Goal: Information Seeking & Learning: Check status

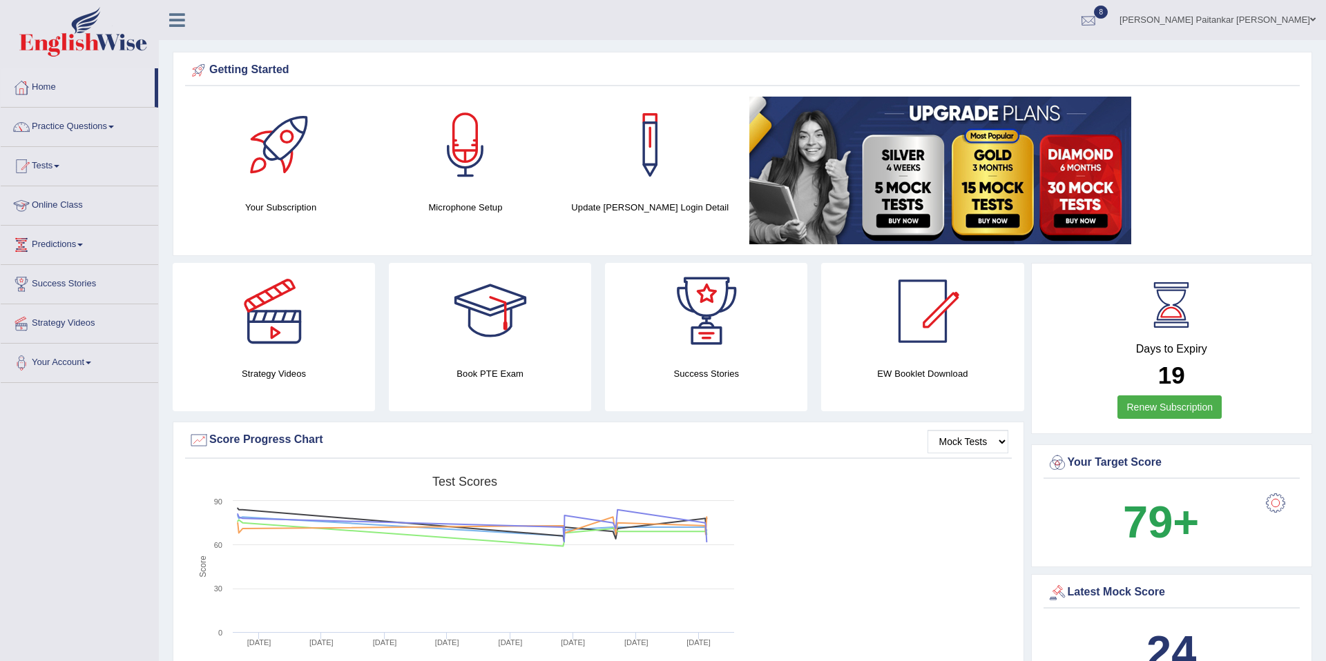
click at [1099, 28] on div at bounding box center [1088, 20] width 21 height 21
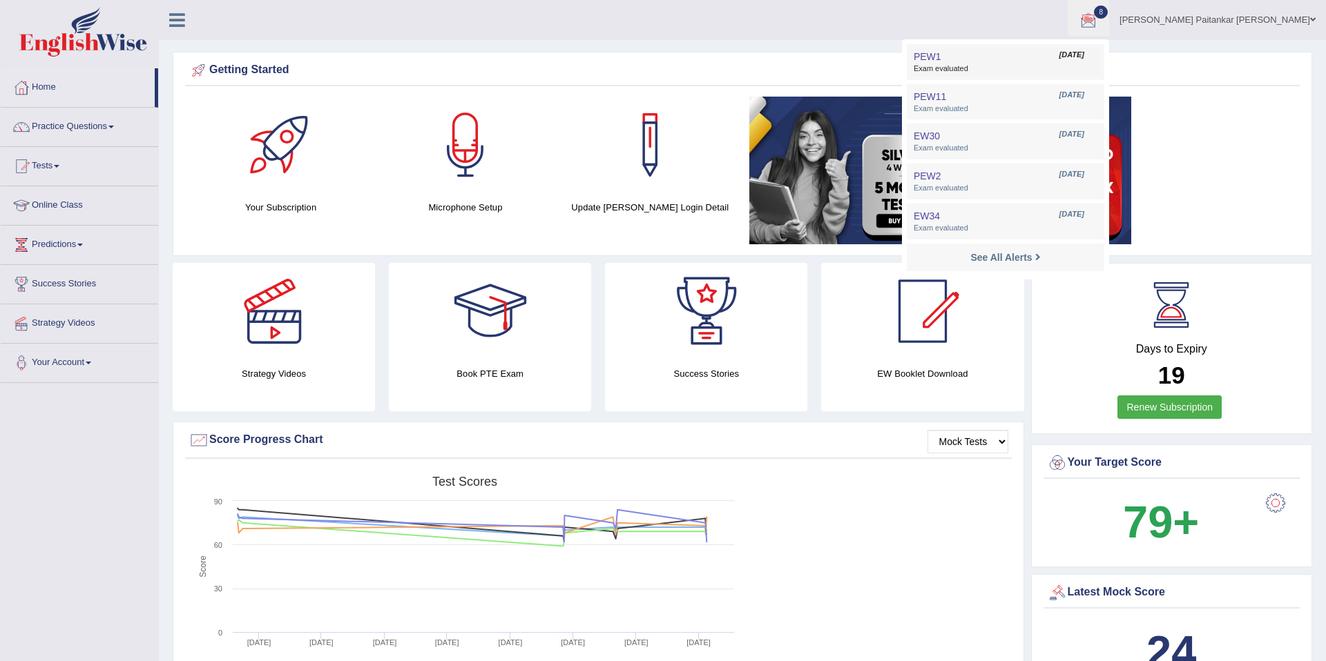
click at [1072, 49] on link "PEW1 Oct 11, 2025 Exam evaluated" at bounding box center [1005, 62] width 191 height 29
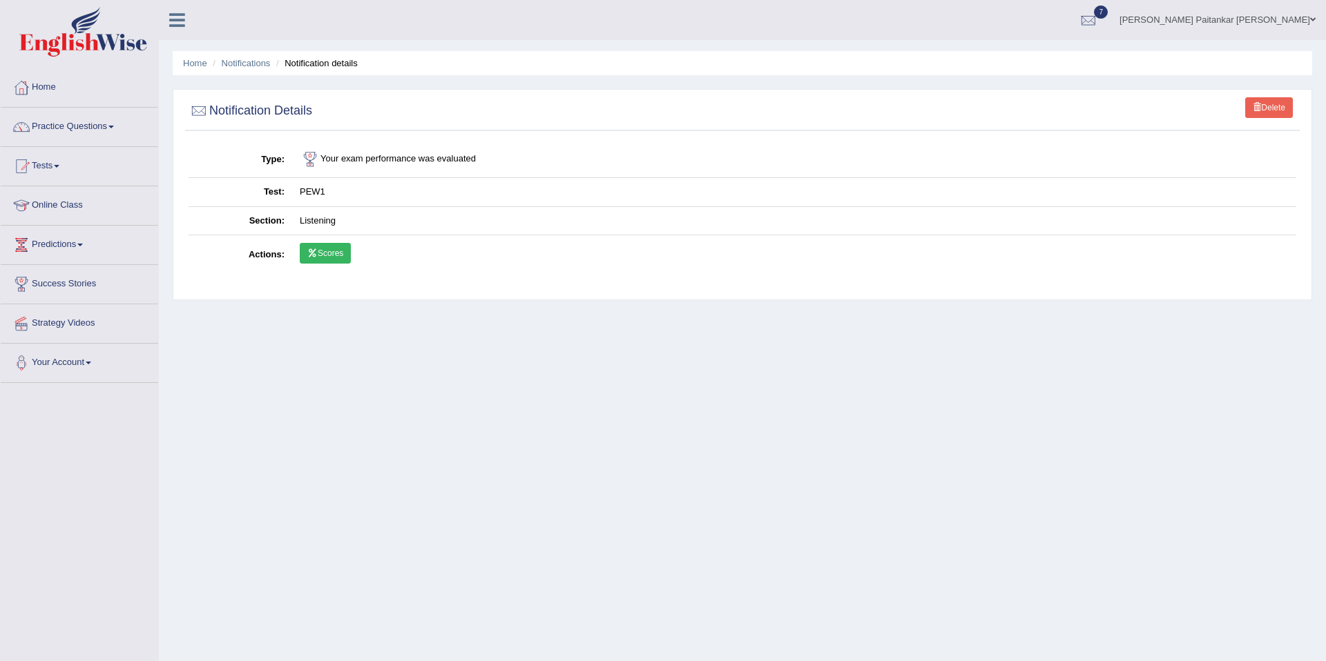
click at [344, 246] on link "Scores" at bounding box center [325, 253] width 51 height 21
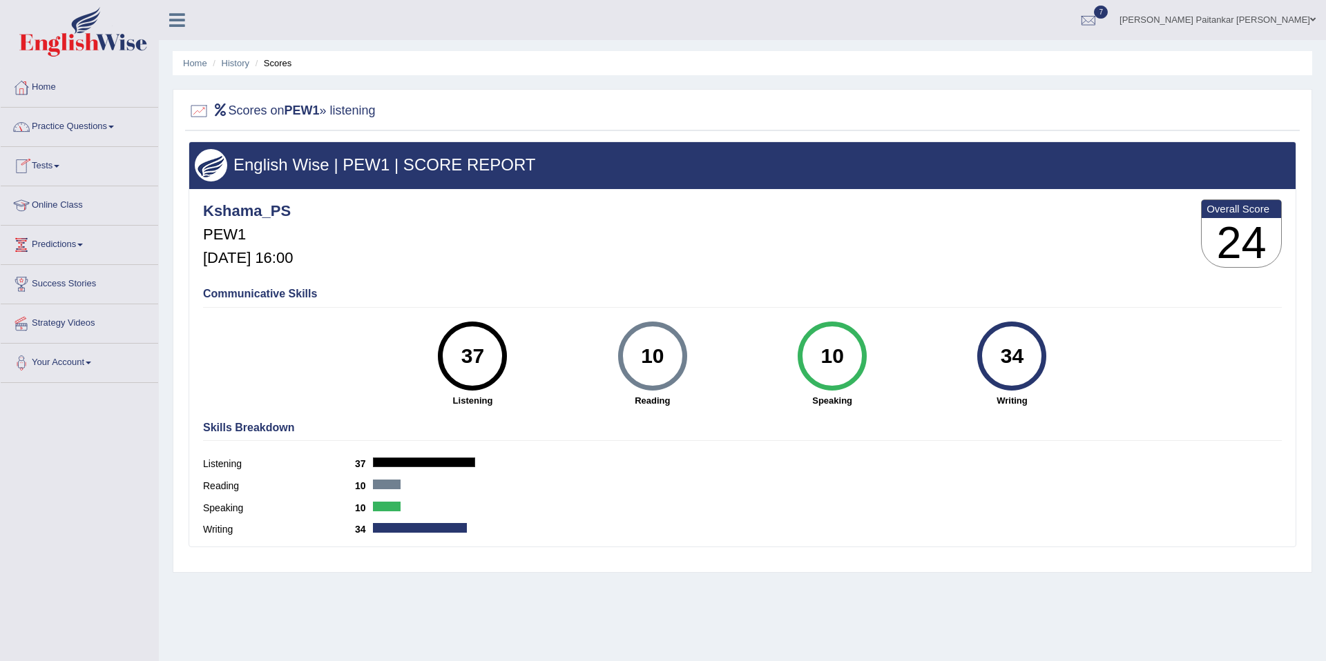
click at [113, 171] on link "Tests" at bounding box center [79, 164] width 157 height 35
click at [38, 248] on link "History" at bounding box center [90, 247] width 129 height 25
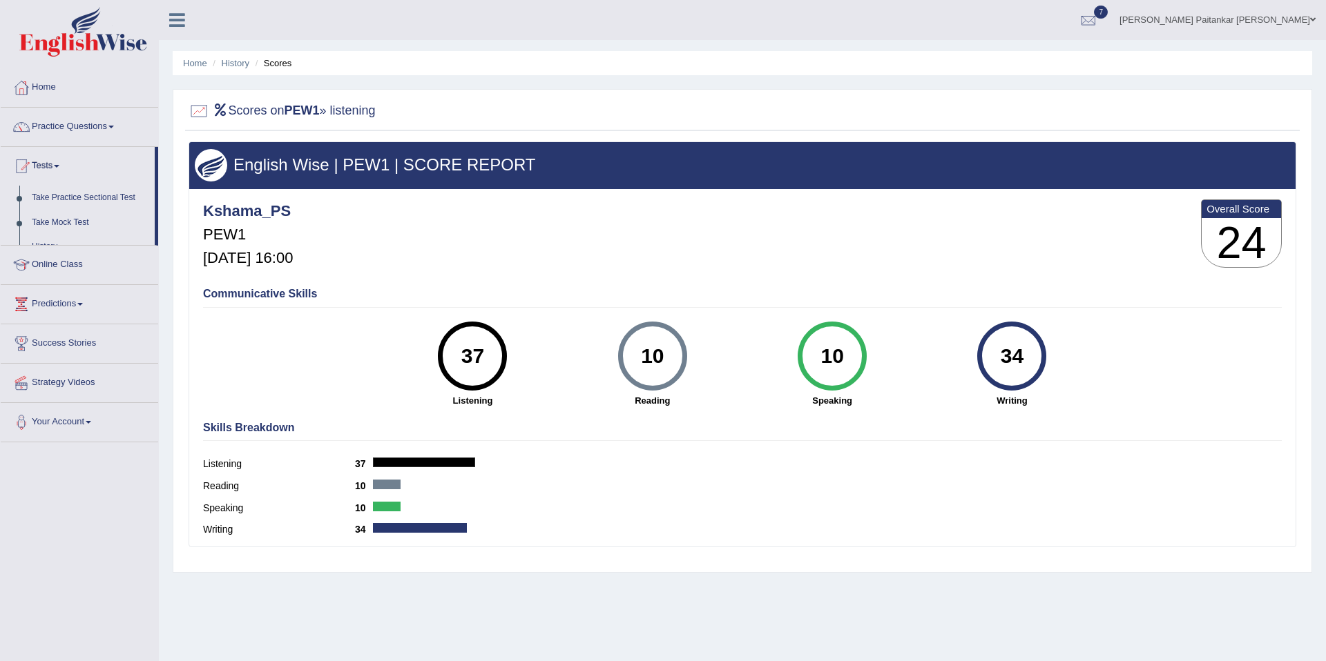
click at [293, 217] on h4 "Kshama_PS" at bounding box center [248, 211] width 90 height 17
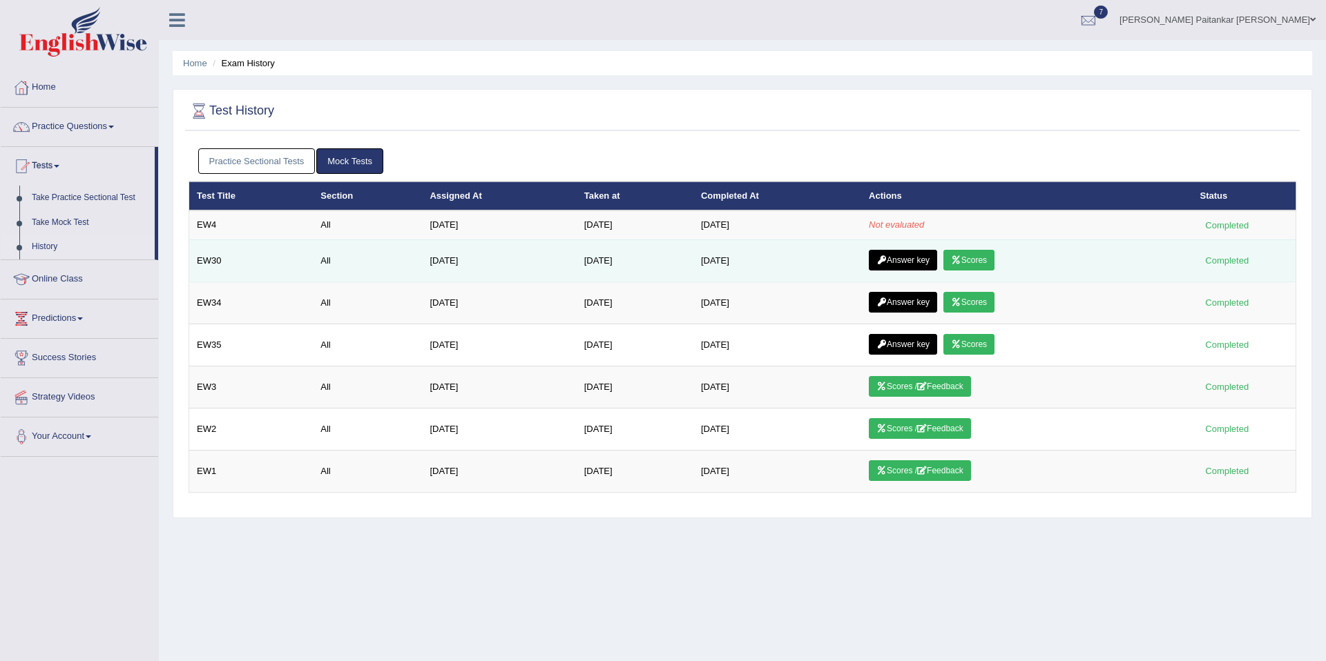
click at [917, 255] on link "Answer key" at bounding box center [903, 260] width 68 height 21
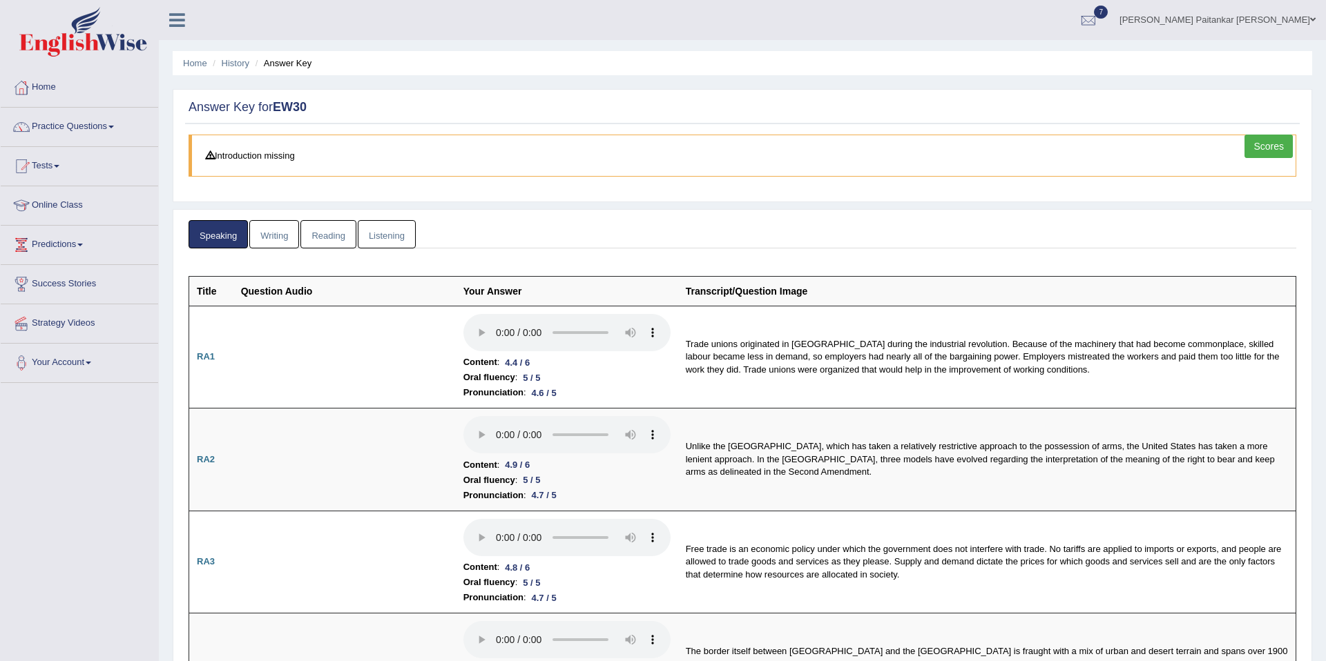
click at [286, 229] on link "Writing" at bounding box center [274, 234] width 50 height 28
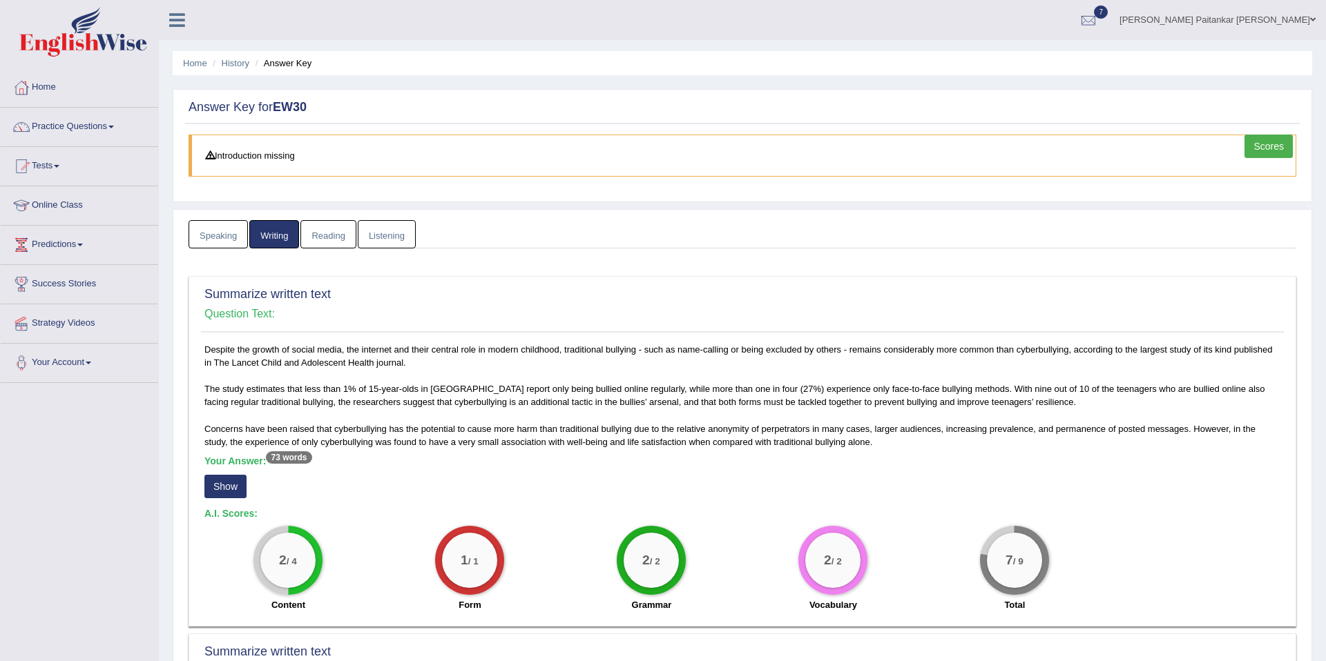
click at [321, 234] on link "Reading" at bounding box center [327, 234] width 55 height 28
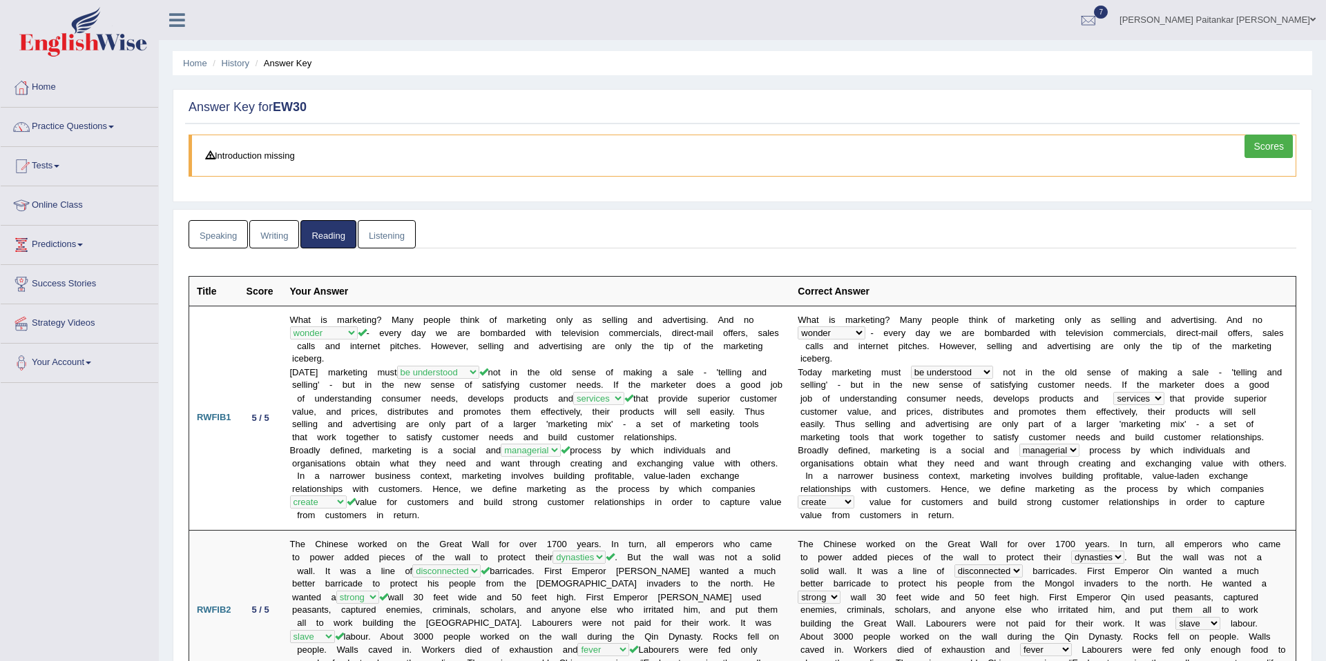
click at [360, 226] on link "Listening" at bounding box center [387, 234] width 58 height 28
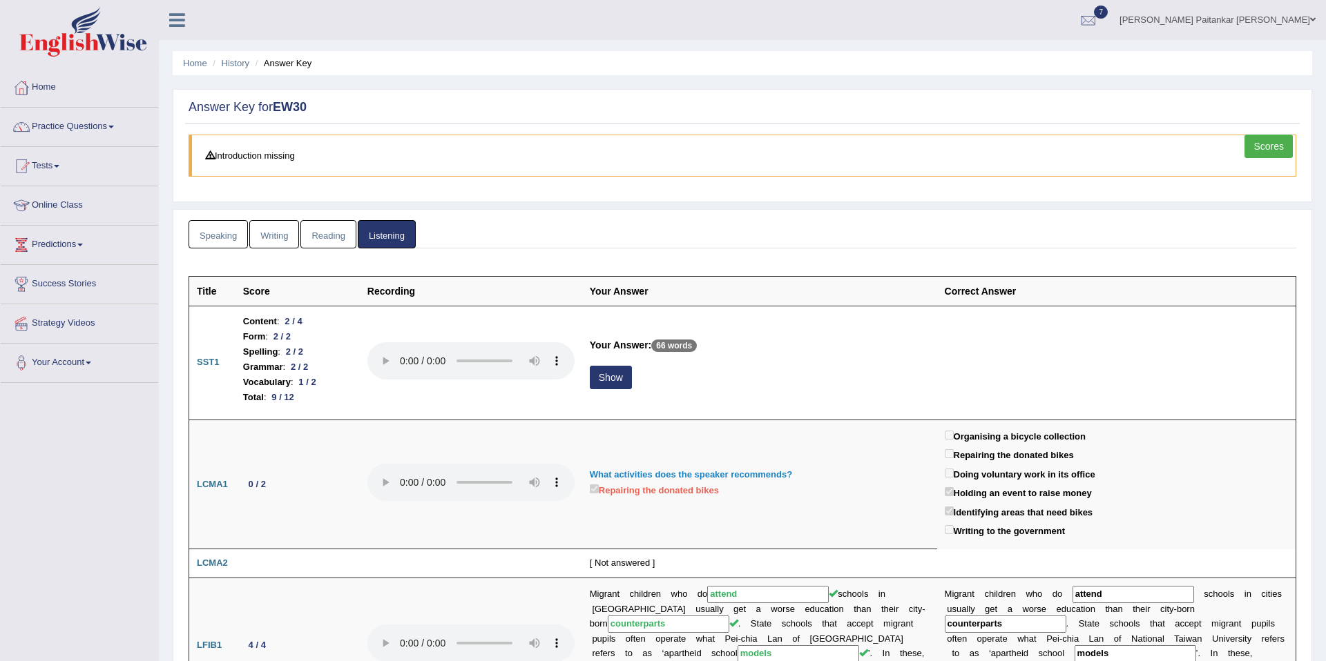
click at [220, 222] on link "Speaking" at bounding box center [218, 234] width 59 height 28
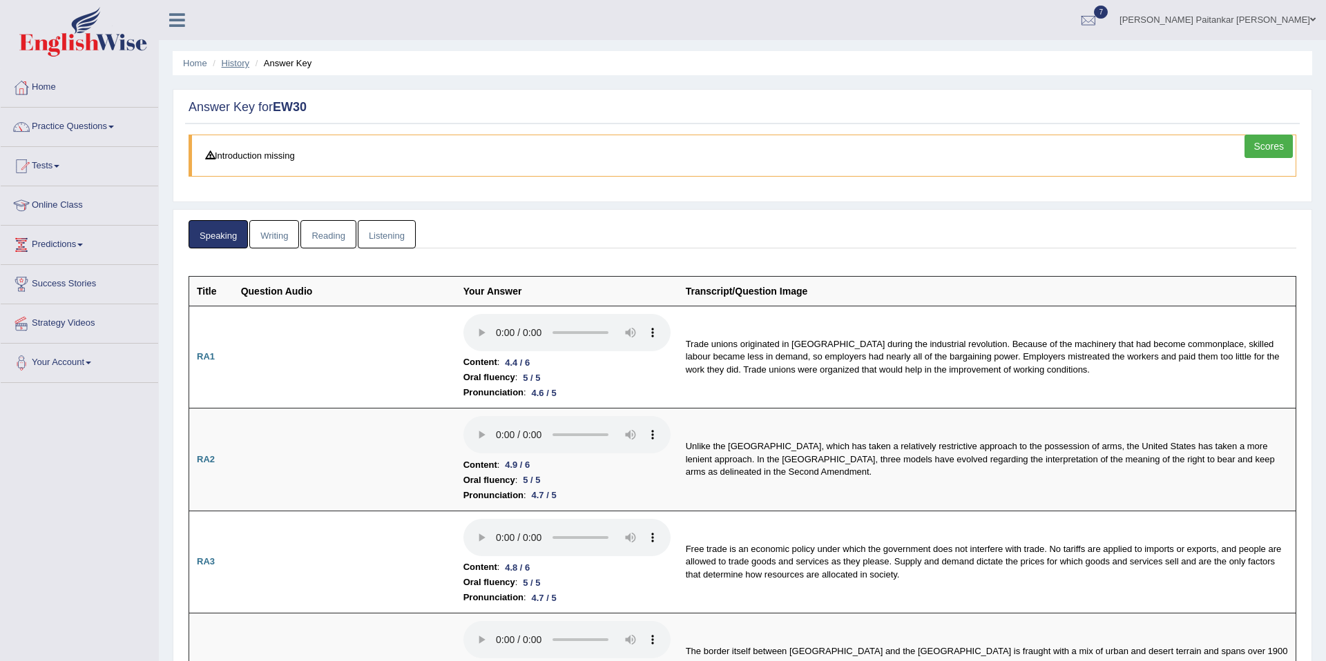
click at [235, 66] on link "History" at bounding box center [236, 63] width 28 height 10
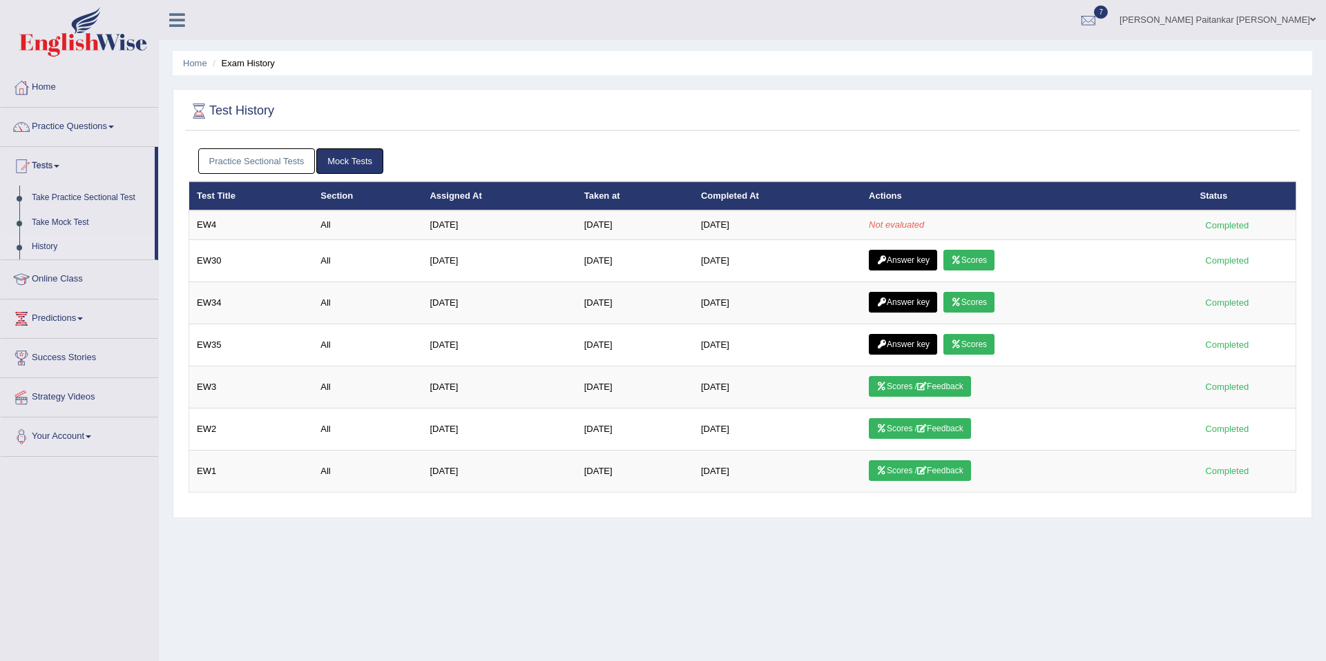
click at [297, 160] on link "Practice Sectional Tests" at bounding box center [256, 161] width 117 height 26
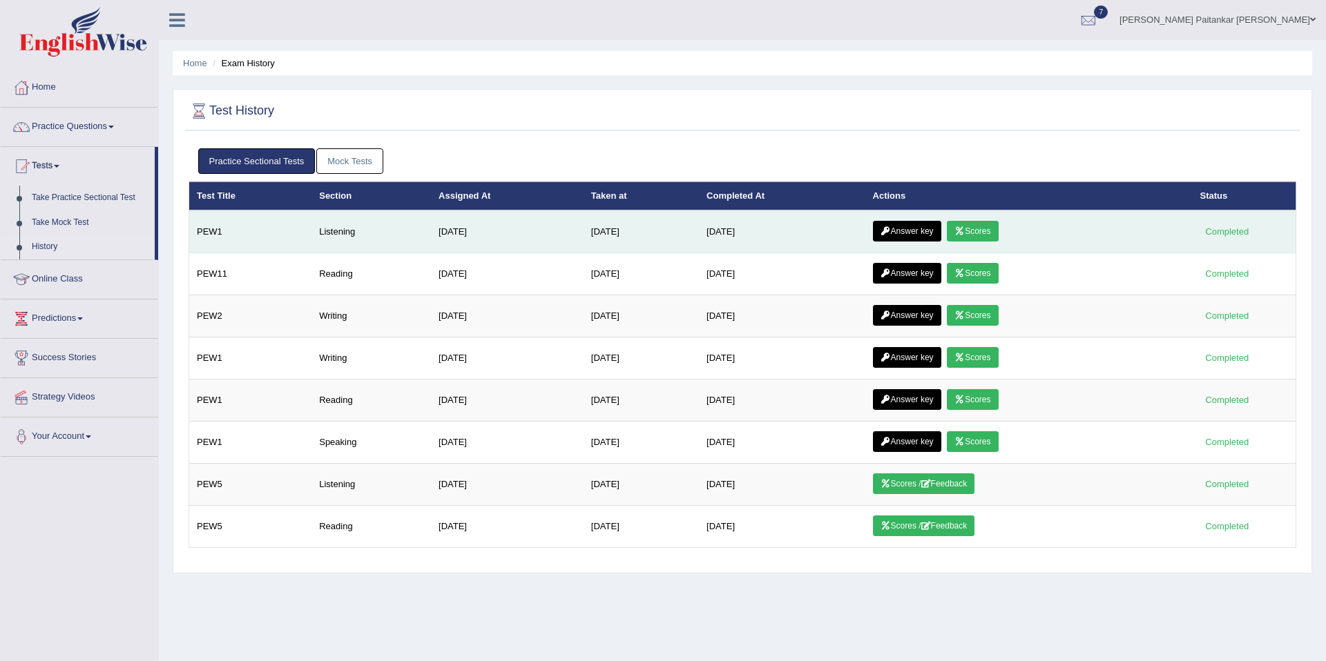
click at [916, 242] on td "Answer key Scores" at bounding box center [1028, 232] width 327 height 43
click at [916, 231] on link "Answer key" at bounding box center [907, 231] width 68 height 21
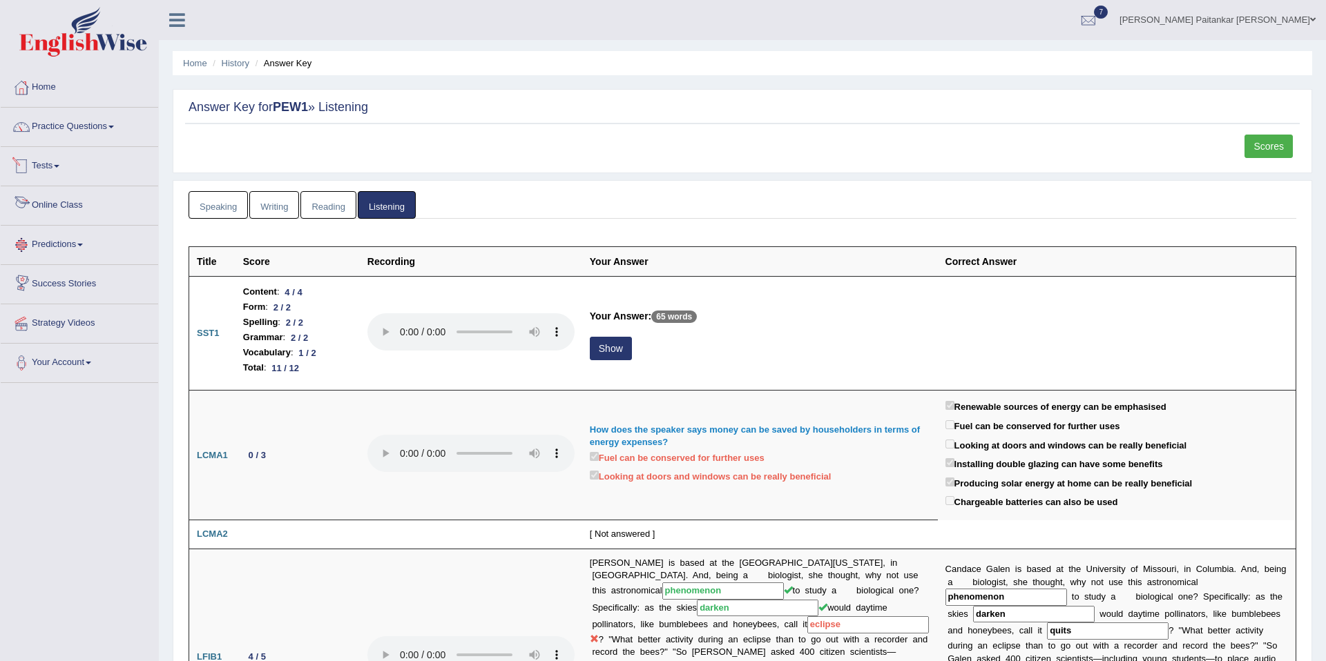
click at [45, 160] on link "Tests" at bounding box center [79, 164] width 157 height 35
click at [49, 244] on link "History" at bounding box center [90, 247] width 129 height 25
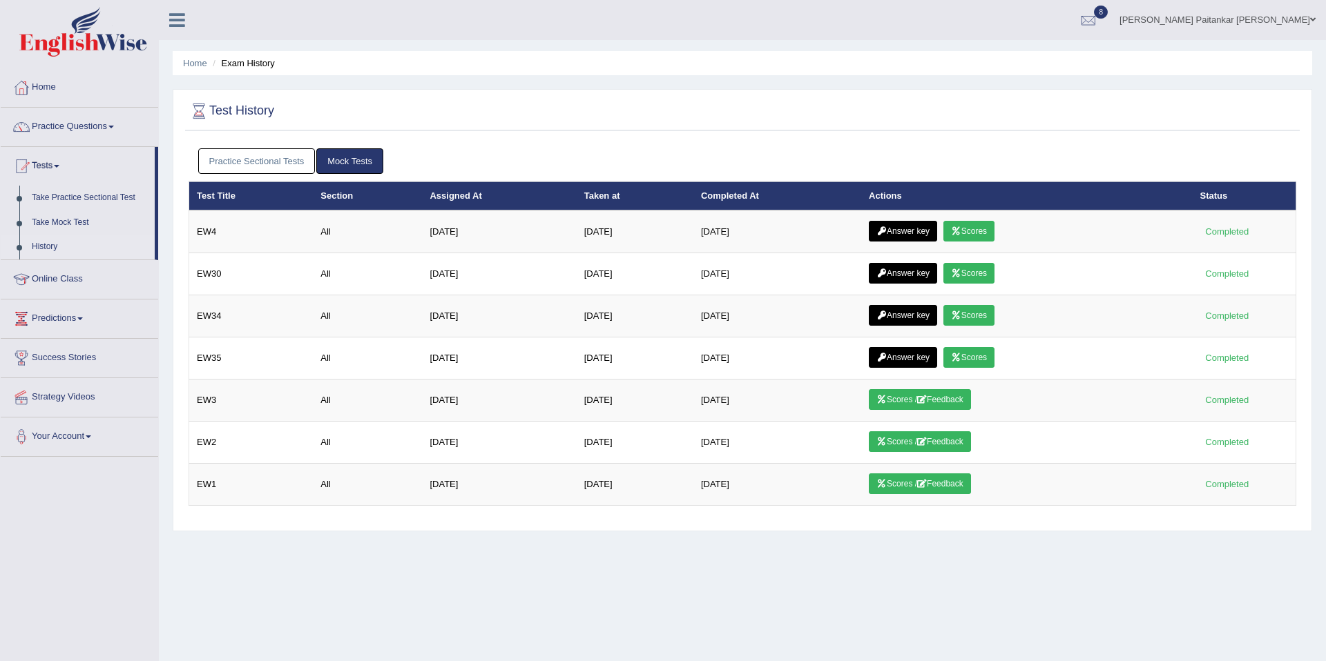
click at [272, 161] on link "Practice Sectional Tests" at bounding box center [256, 161] width 117 height 26
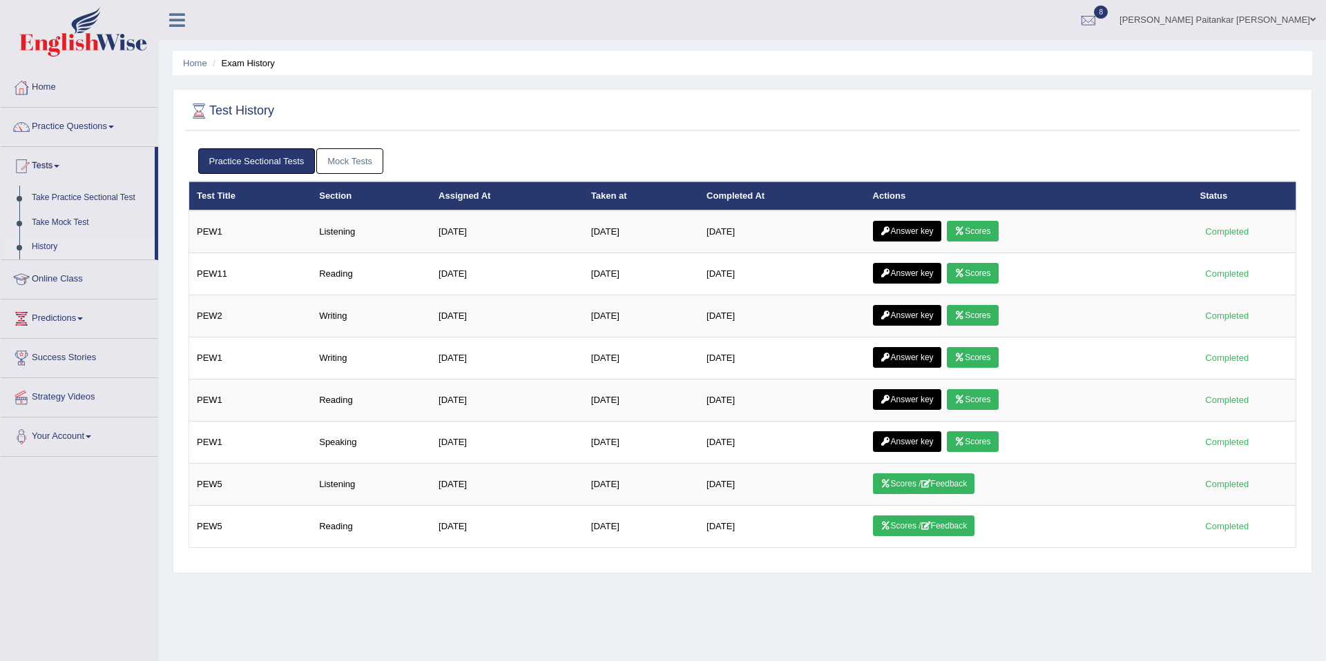
click at [371, 160] on link "Mock Tests" at bounding box center [349, 161] width 67 height 26
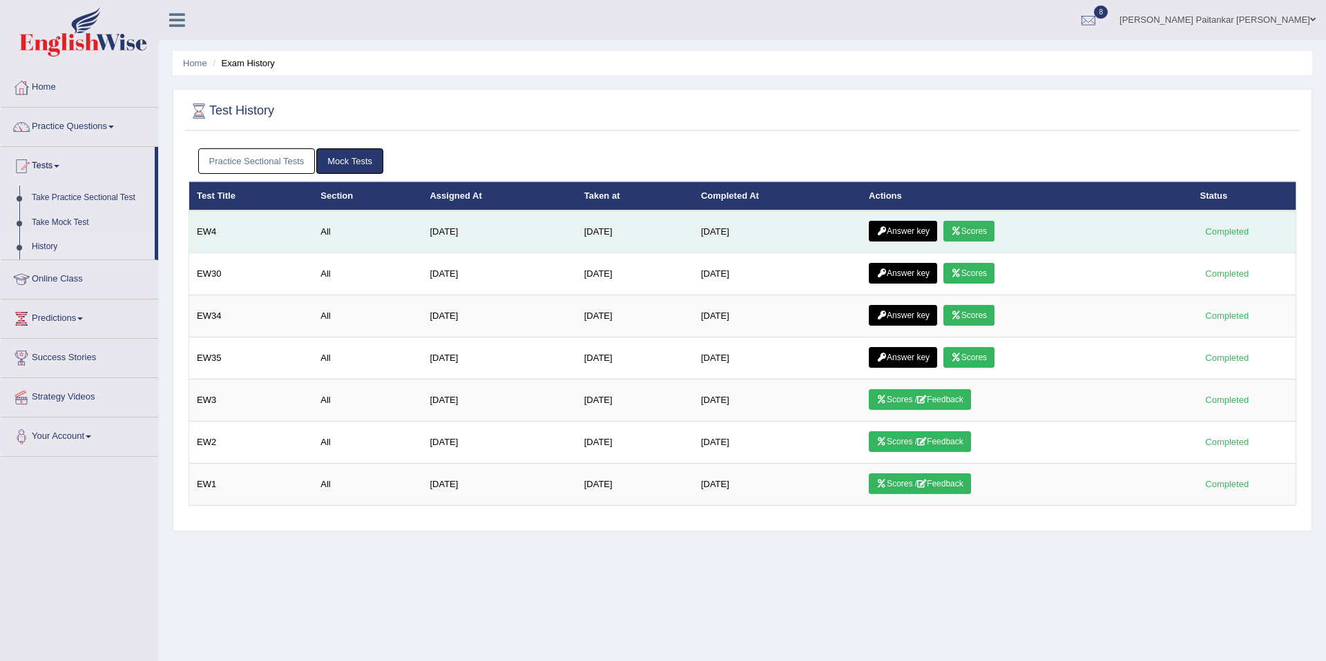
click at [976, 231] on link "Scores" at bounding box center [968, 231] width 51 height 21
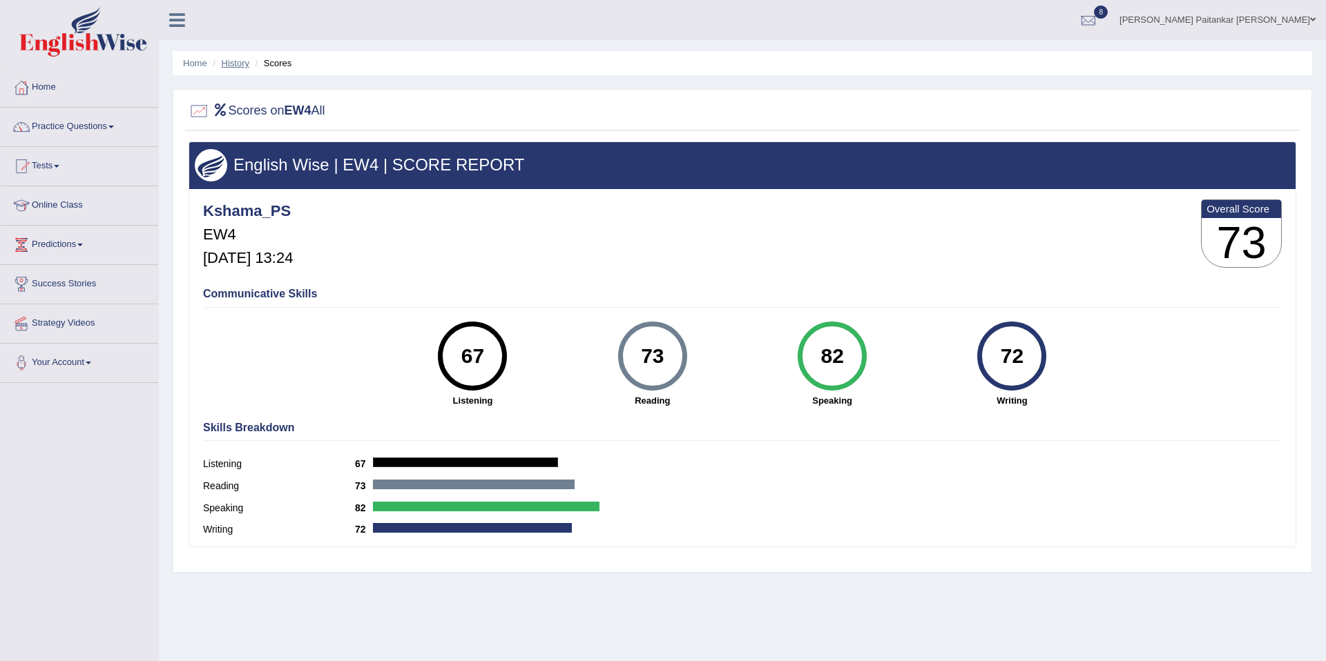
click at [238, 64] on link "History" at bounding box center [236, 63] width 28 height 10
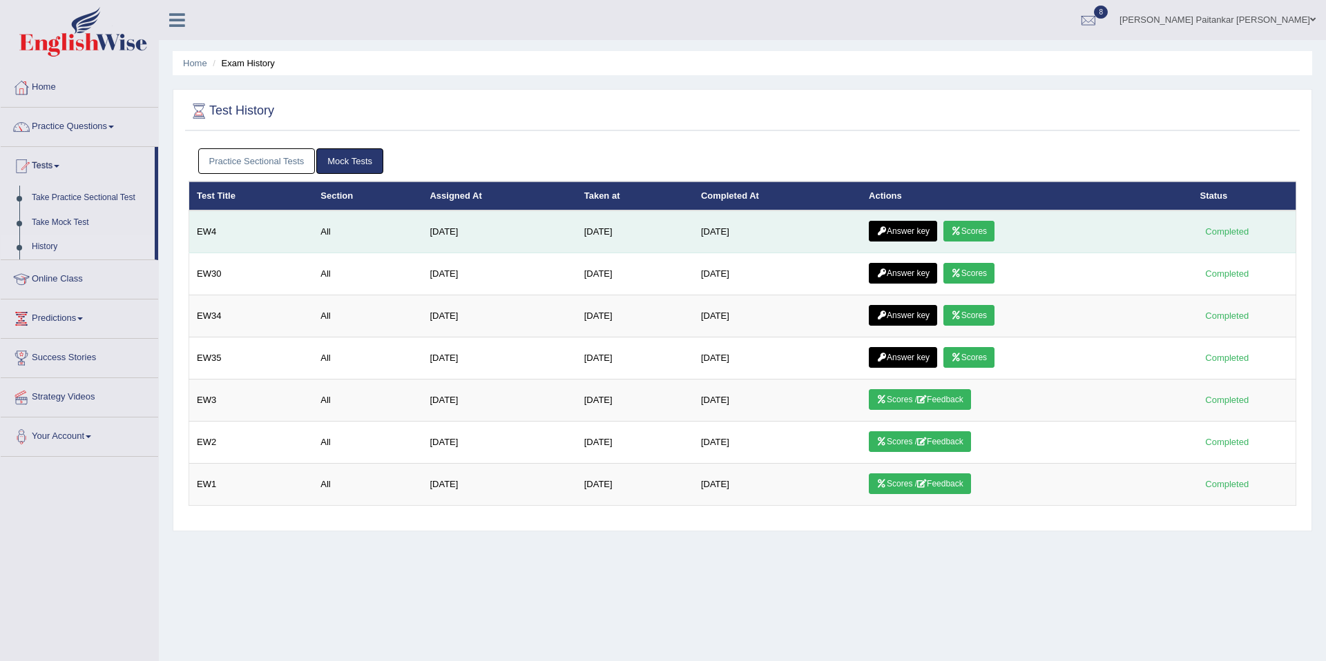
click at [920, 230] on link "Answer key" at bounding box center [903, 231] width 68 height 21
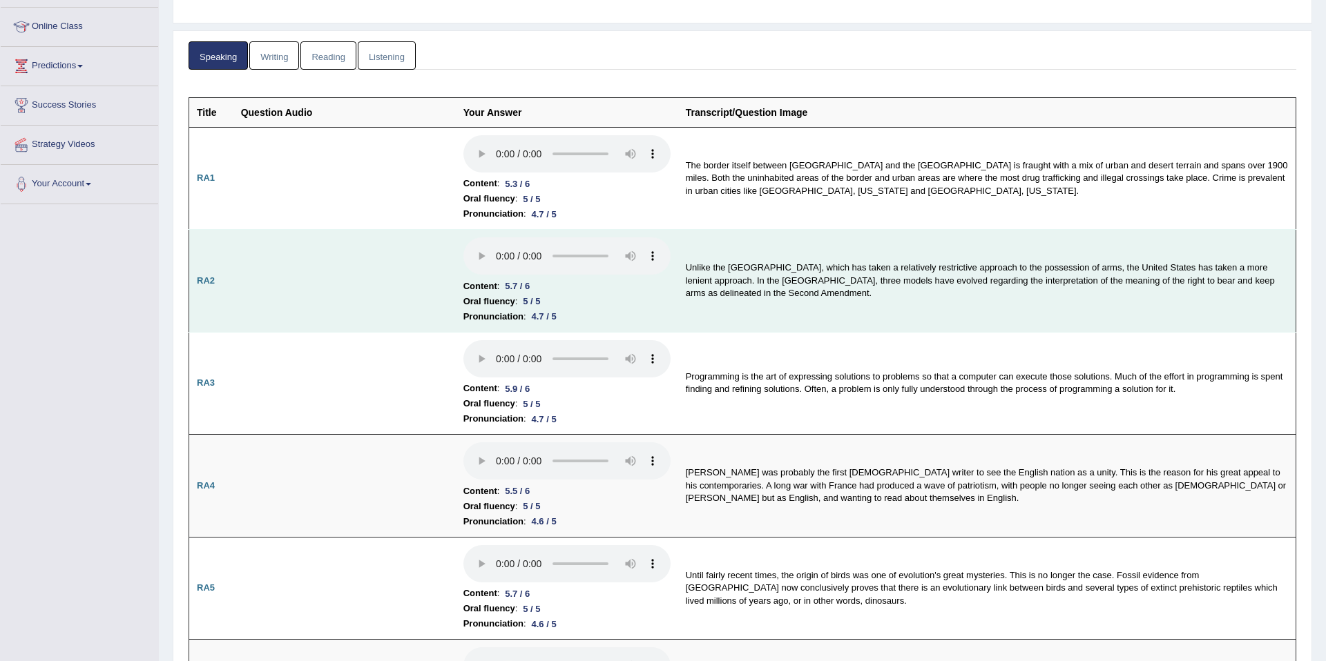
scroll to position [182, 0]
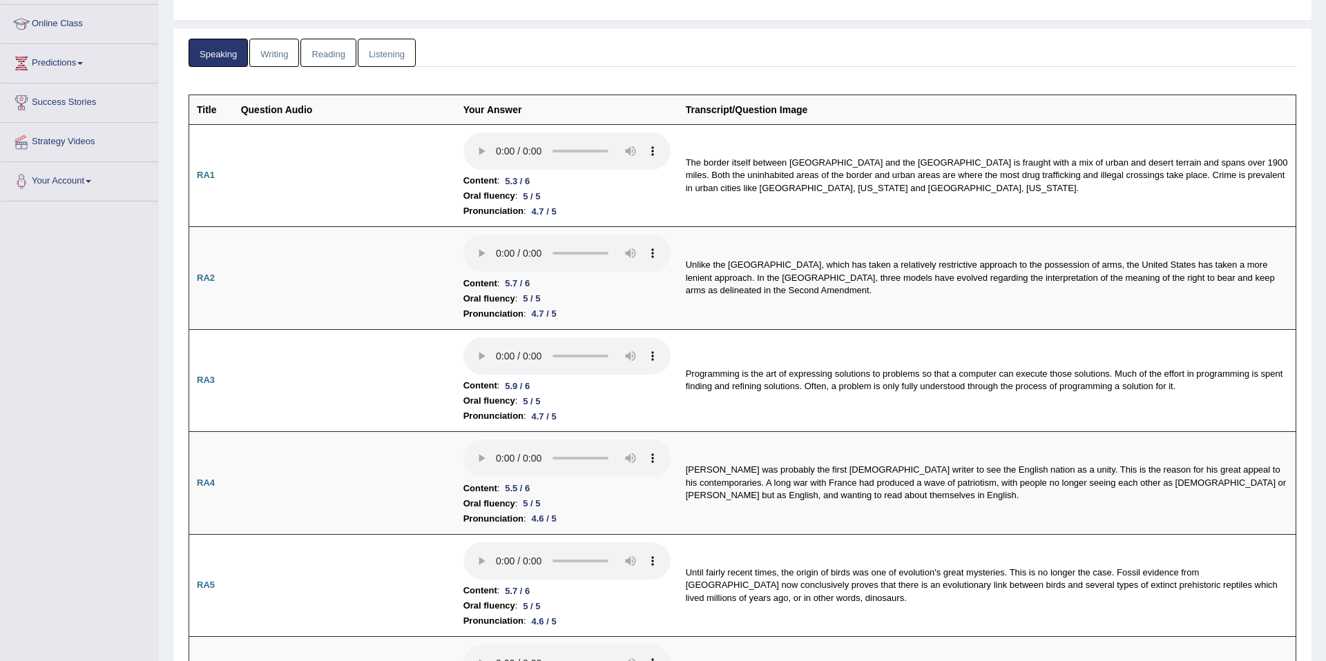
click at [273, 57] on link "Writing" at bounding box center [274, 53] width 50 height 28
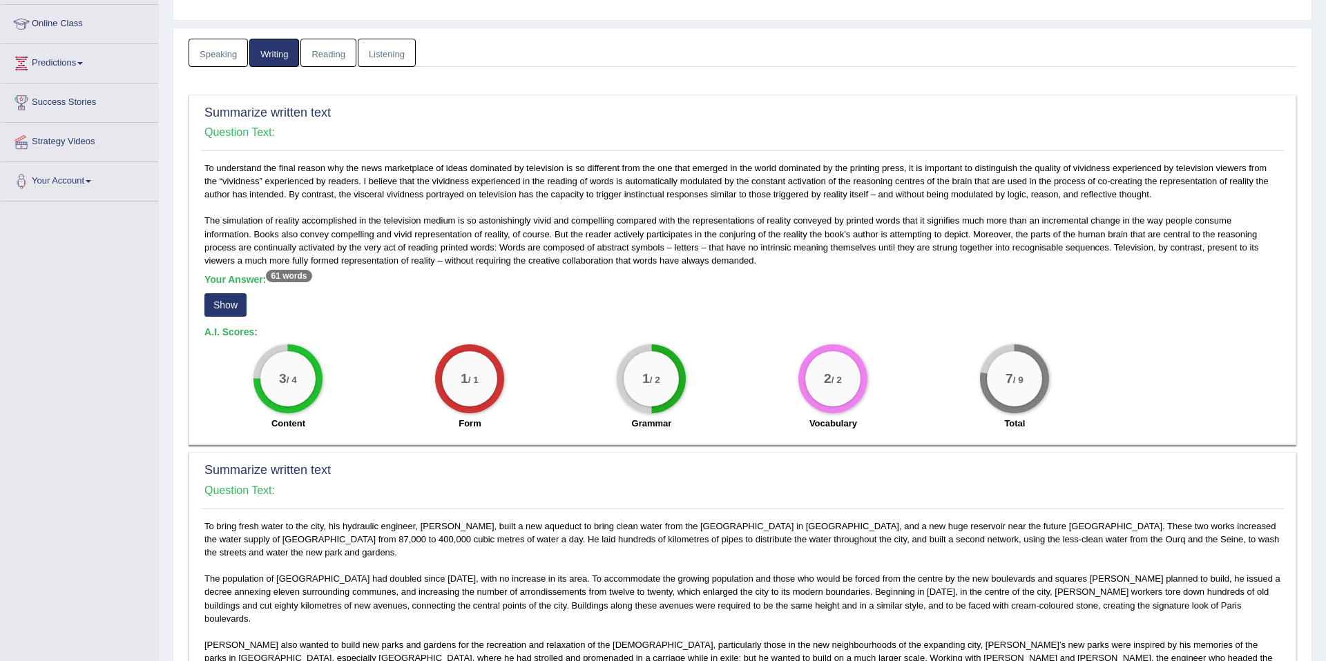
click at [231, 311] on button "Show" at bounding box center [225, 304] width 42 height 23
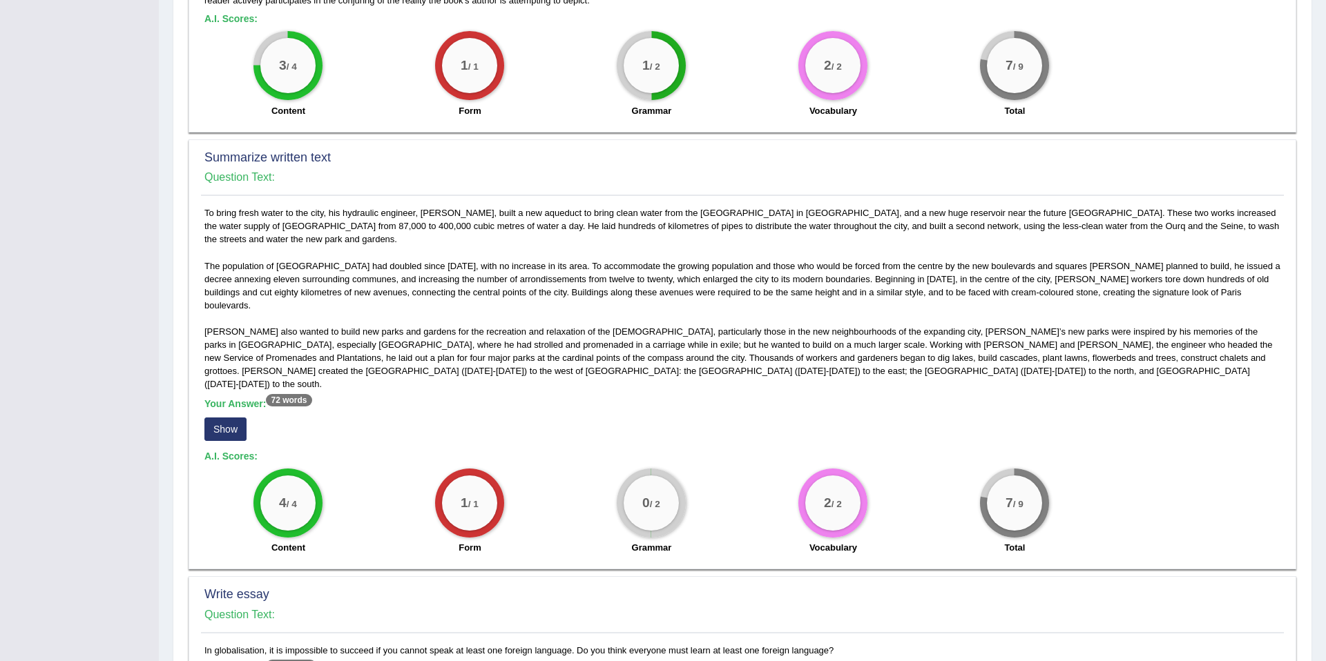
scroll to position [499, 0]
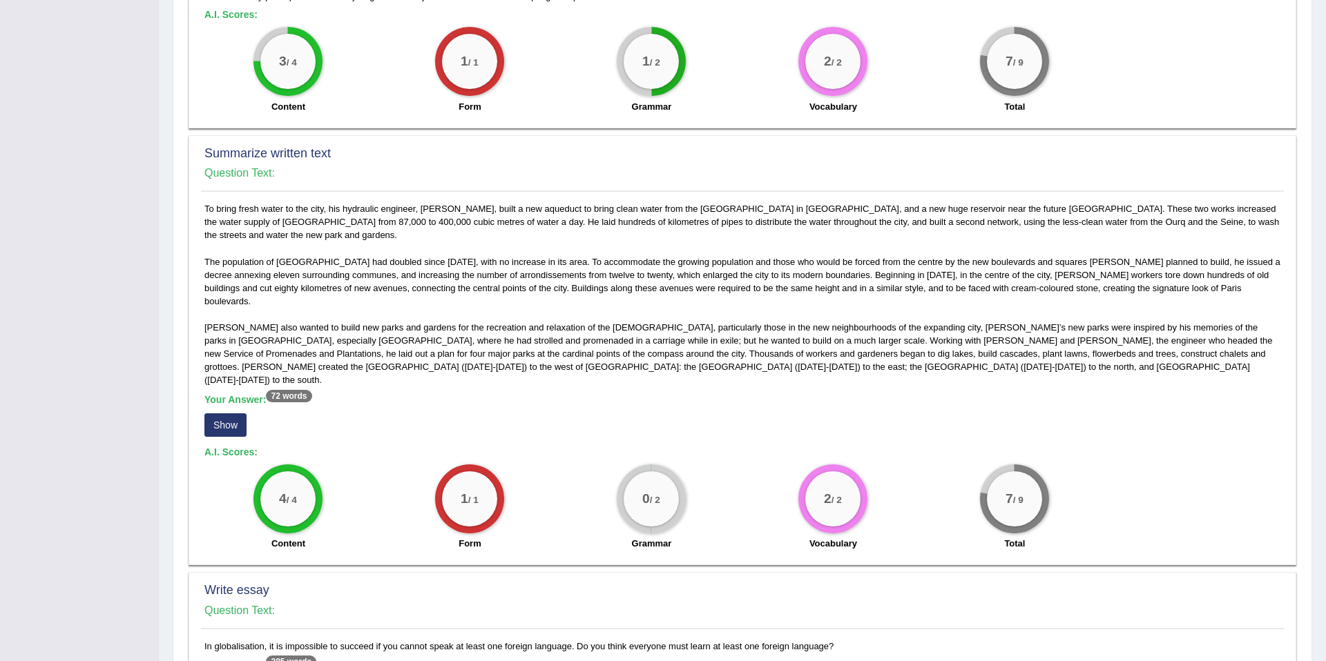
click at [223, 414] on button "Show" at bounding box center [225, 425] width 42 height 23
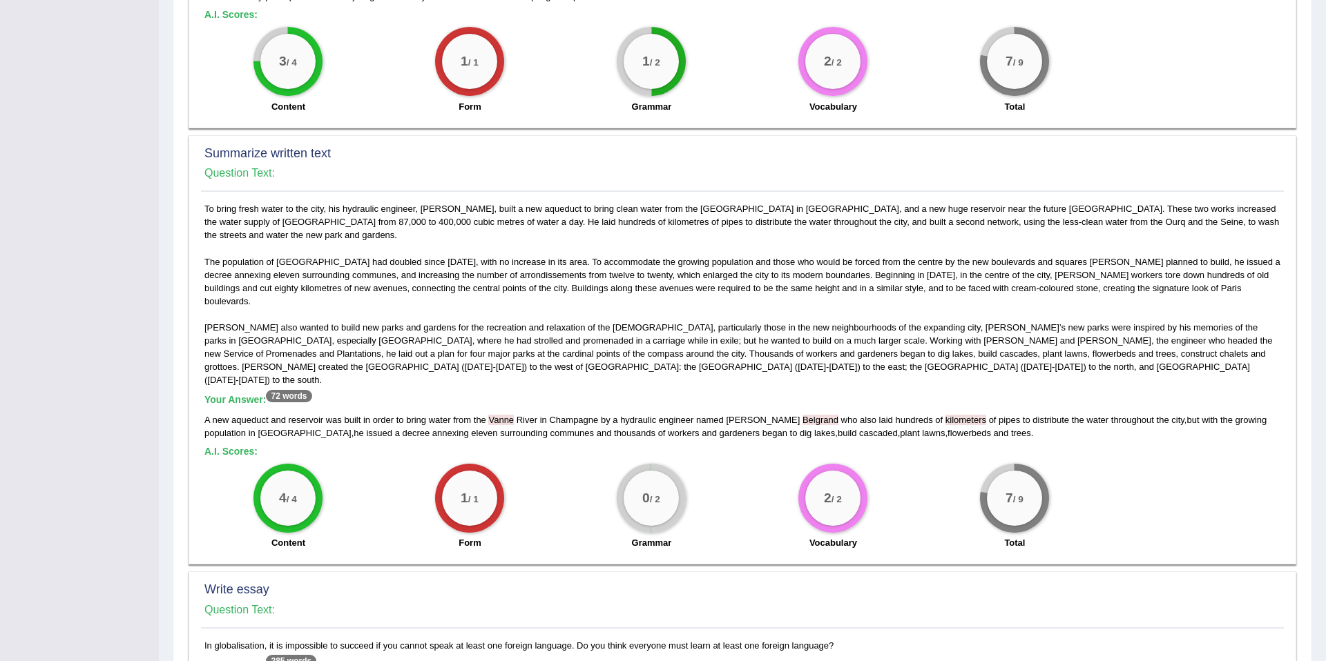
click at [945, 415] on span "kilometers" at bounding box center [965, 420] width 41 height 10
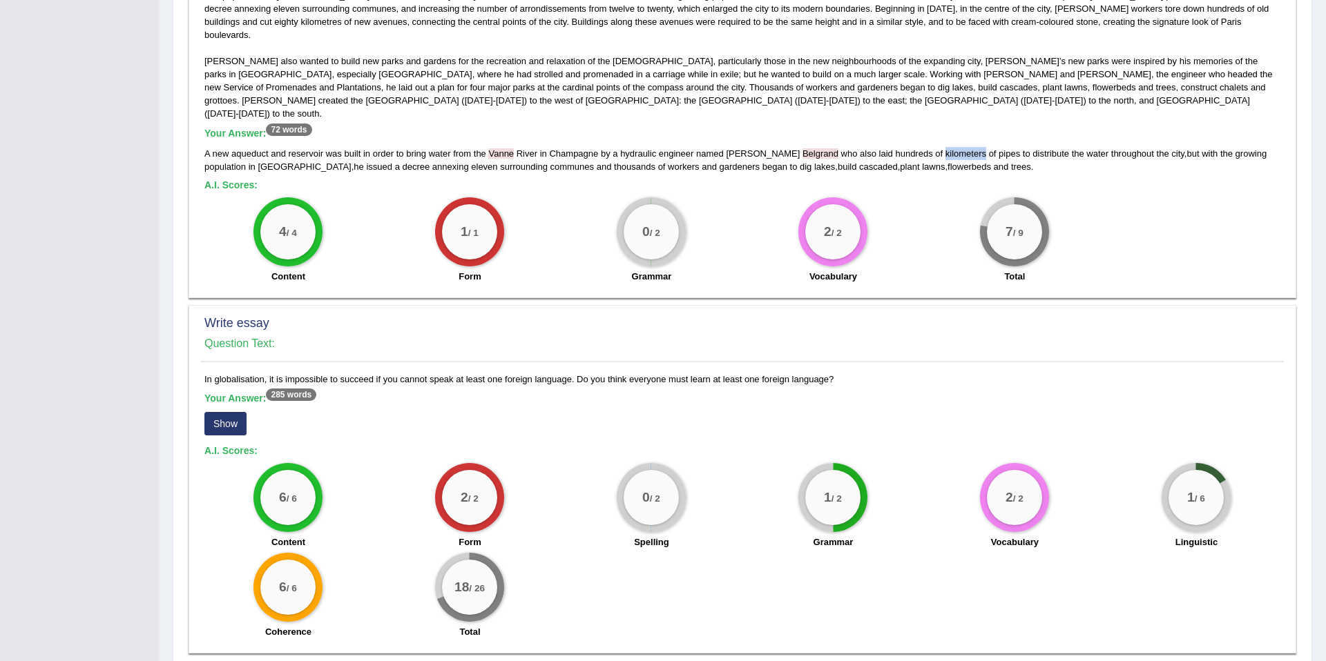
scroll to position [795, 0]
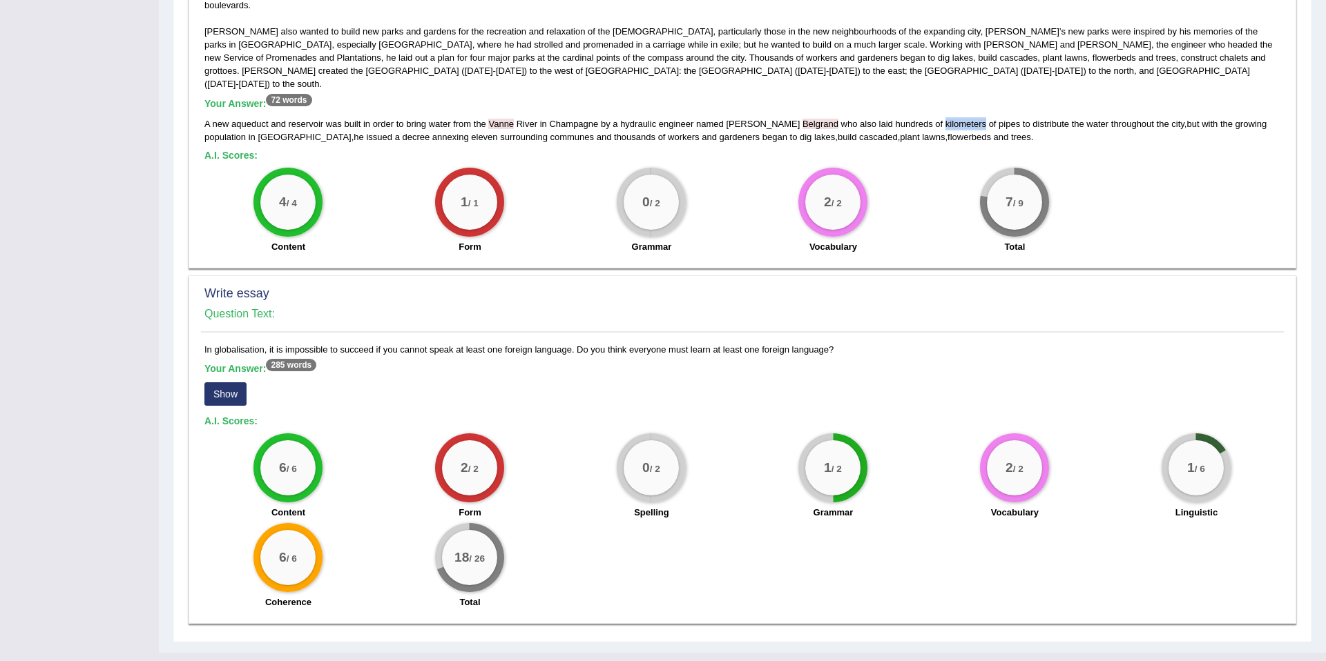
click at [209, 383] on button "Show" at bounding box center [225, 394] width 42 height 23
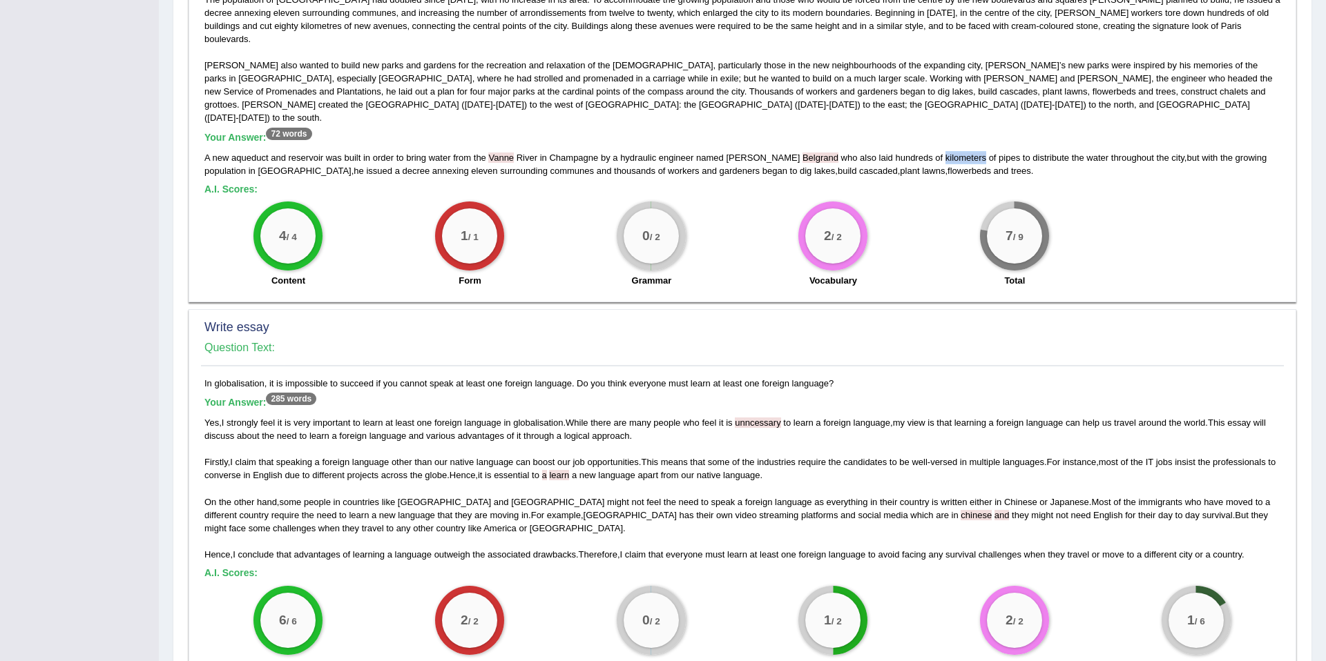
scroll to position [913, 0]
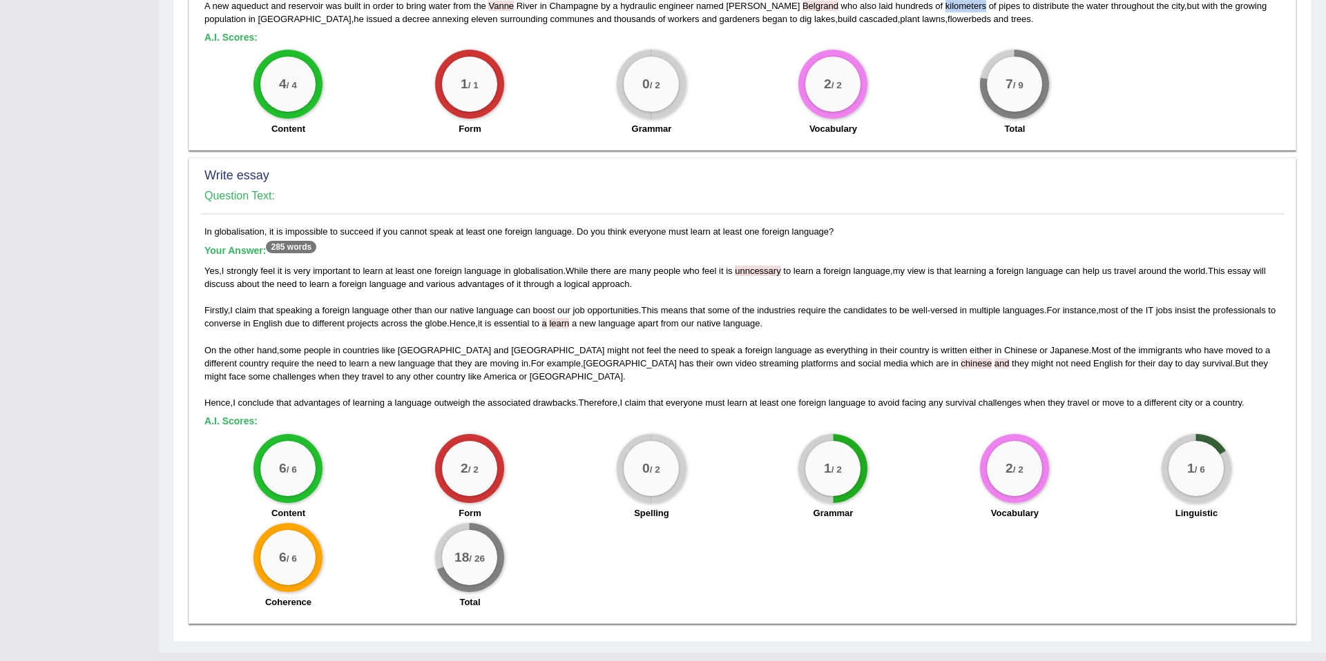
click at [960, 358] on span "chinese" at bounding box center [975, 363] width 31 height 10
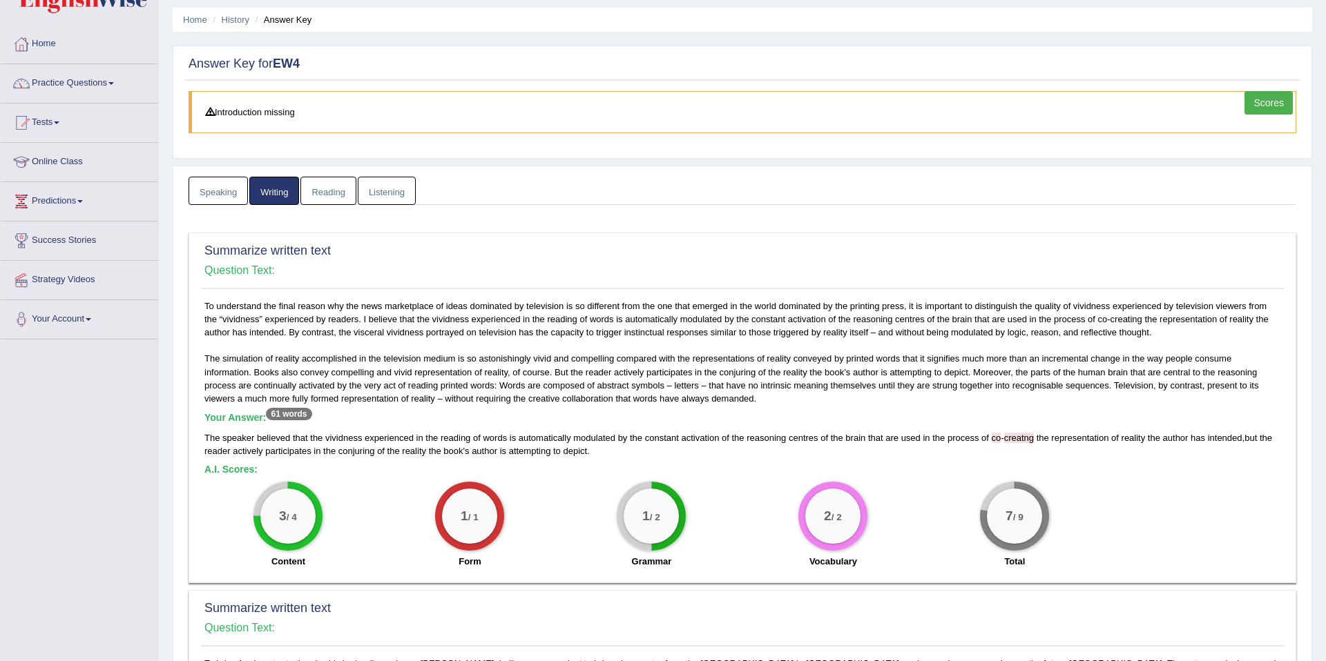
scroll to position [0, 0]
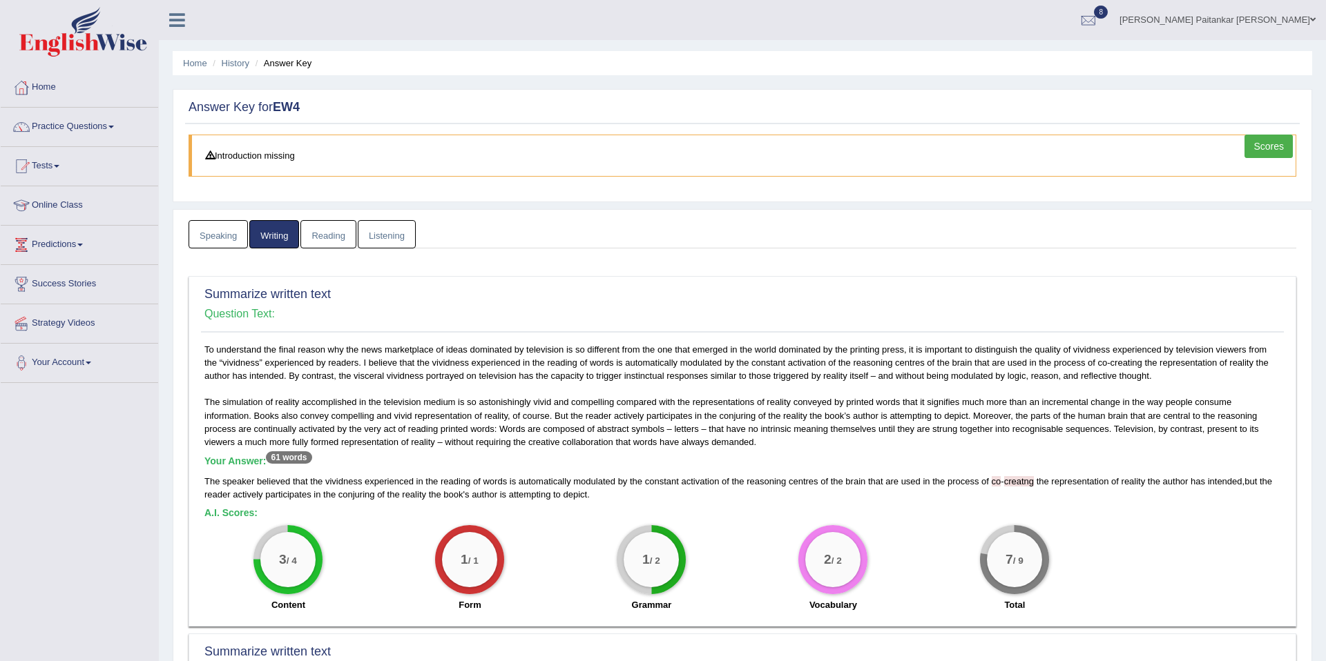
click at [387, 234] on link "Listening" at bounding box center [387, 234] width 58 height 28
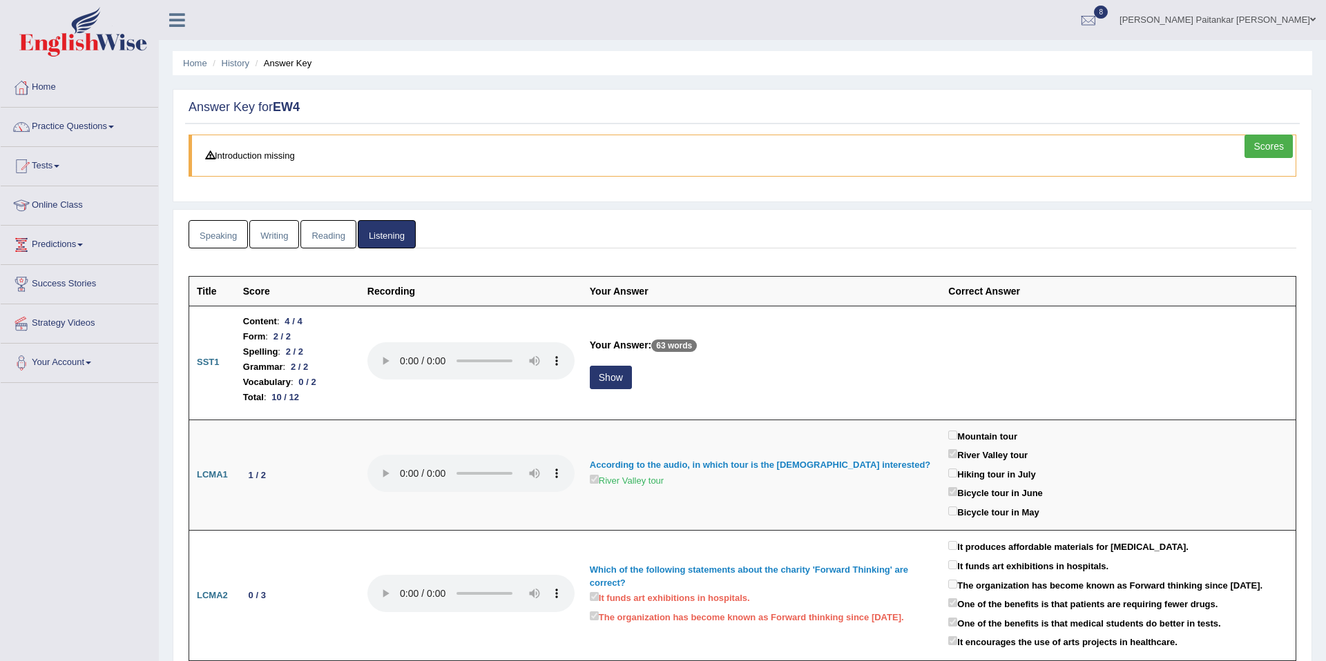
click at [345, 233] on link "Reading" at bounding box center [327, 234] width 55 height 28
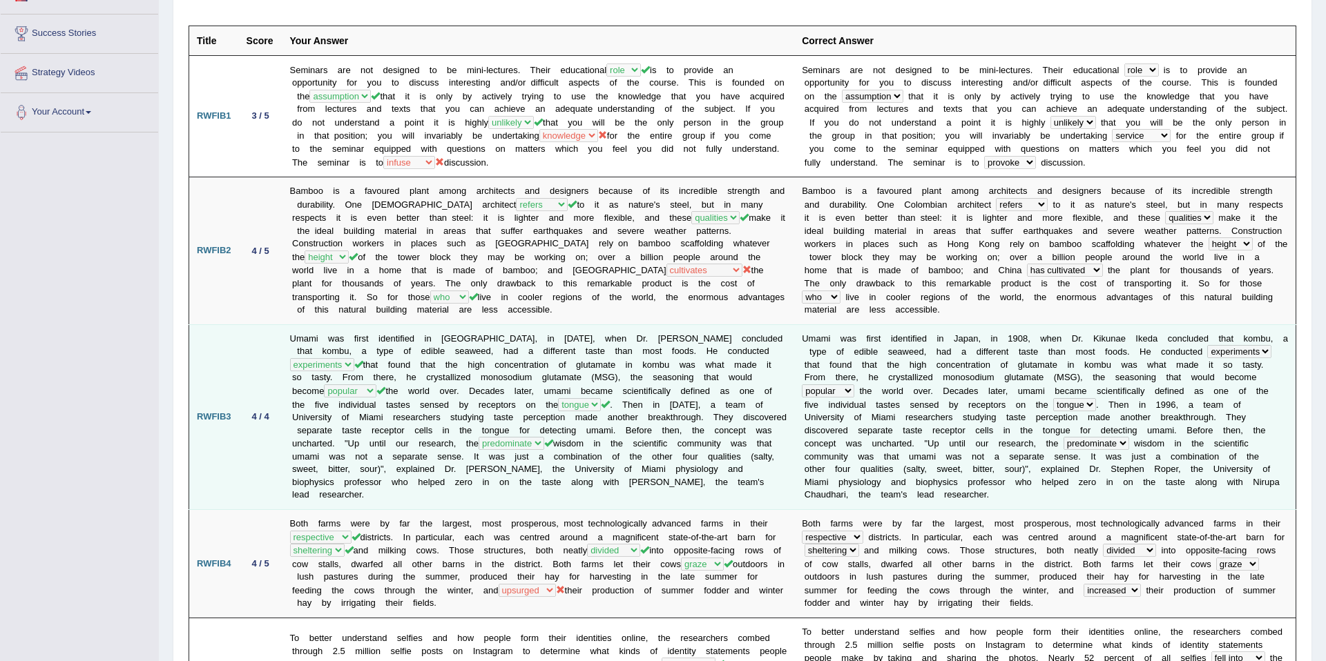
scroll to position [257, 0]
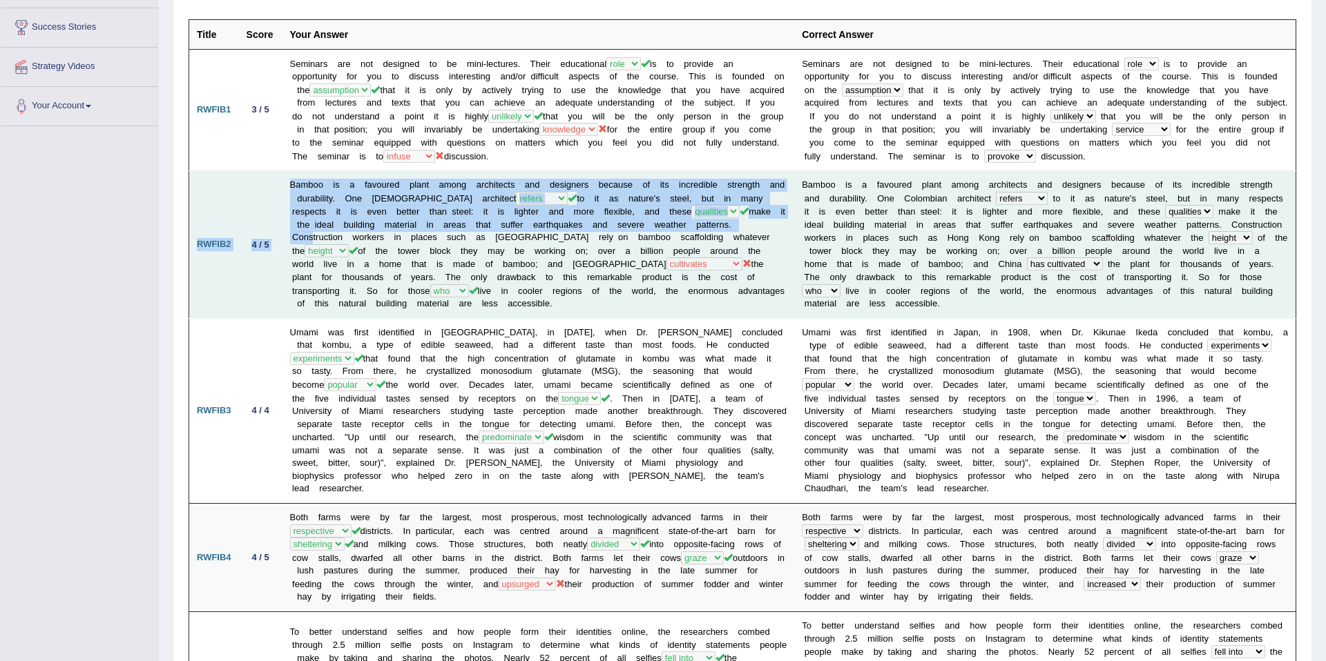
drag, startPoint x: 304, startPoint y: 231, endPoint x: 233, endPoint y: 188, distance: 82.8
click at [233, 188] on tr "RWFIB2 4 / 5 Bamboo is a favoured plant among architects and designers because …" at bounding box center [742, 245] width 1107 height 148
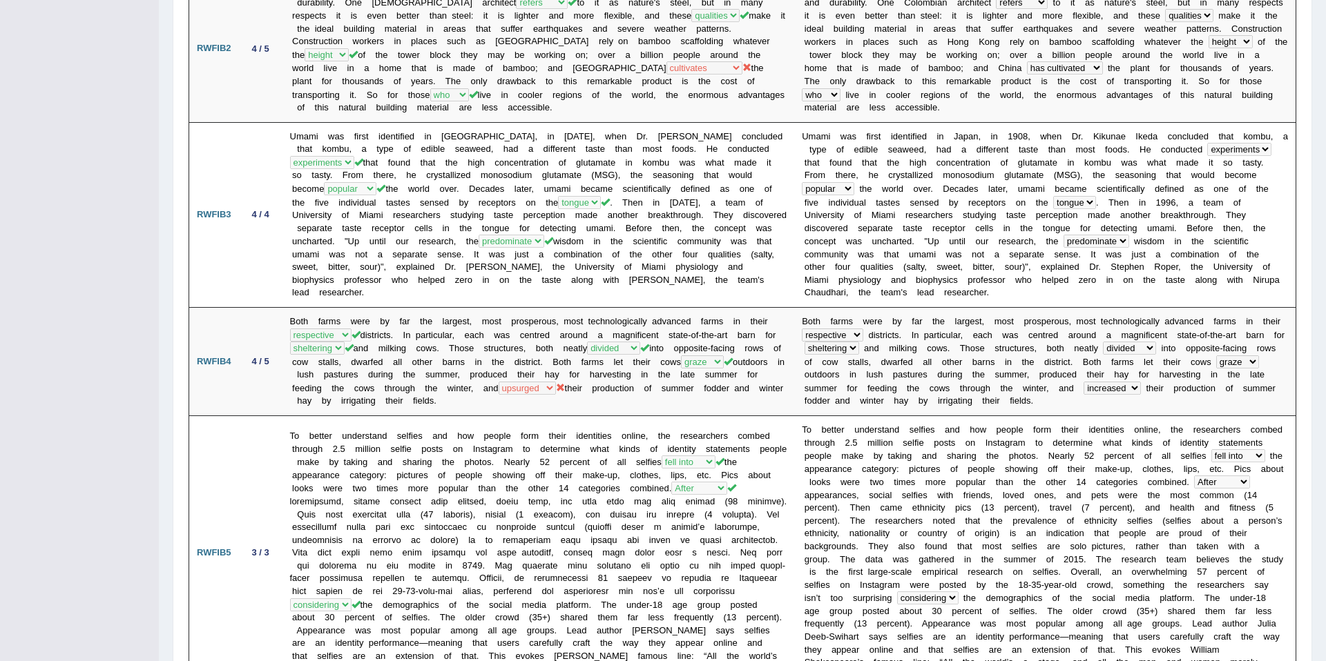
scroll to position [454, 0]
